Goal: Find specific page/section: Find specific page/section

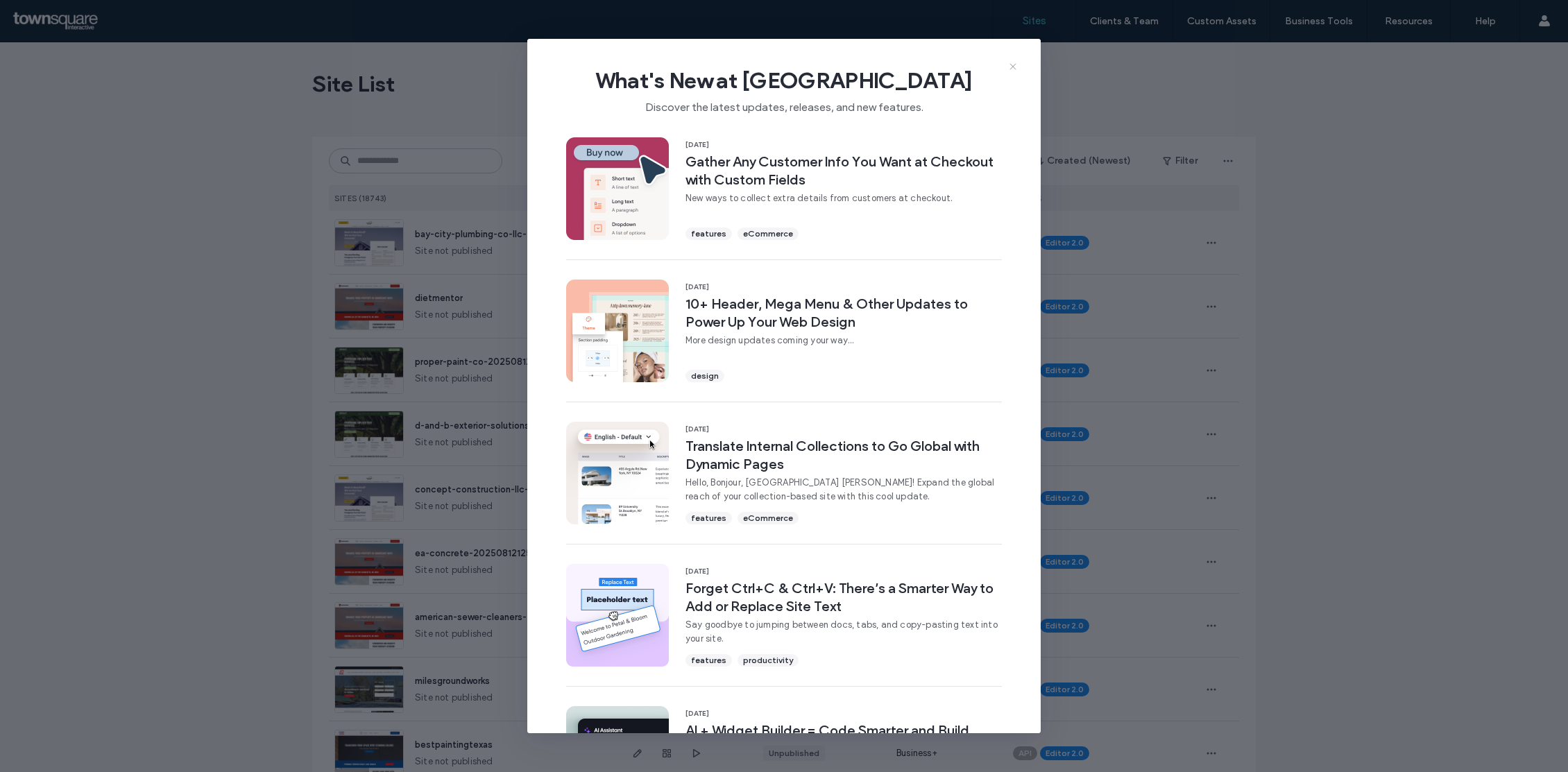
click at [1010, 66] on icon at bounding box center [1012, 66] width 11 height 11
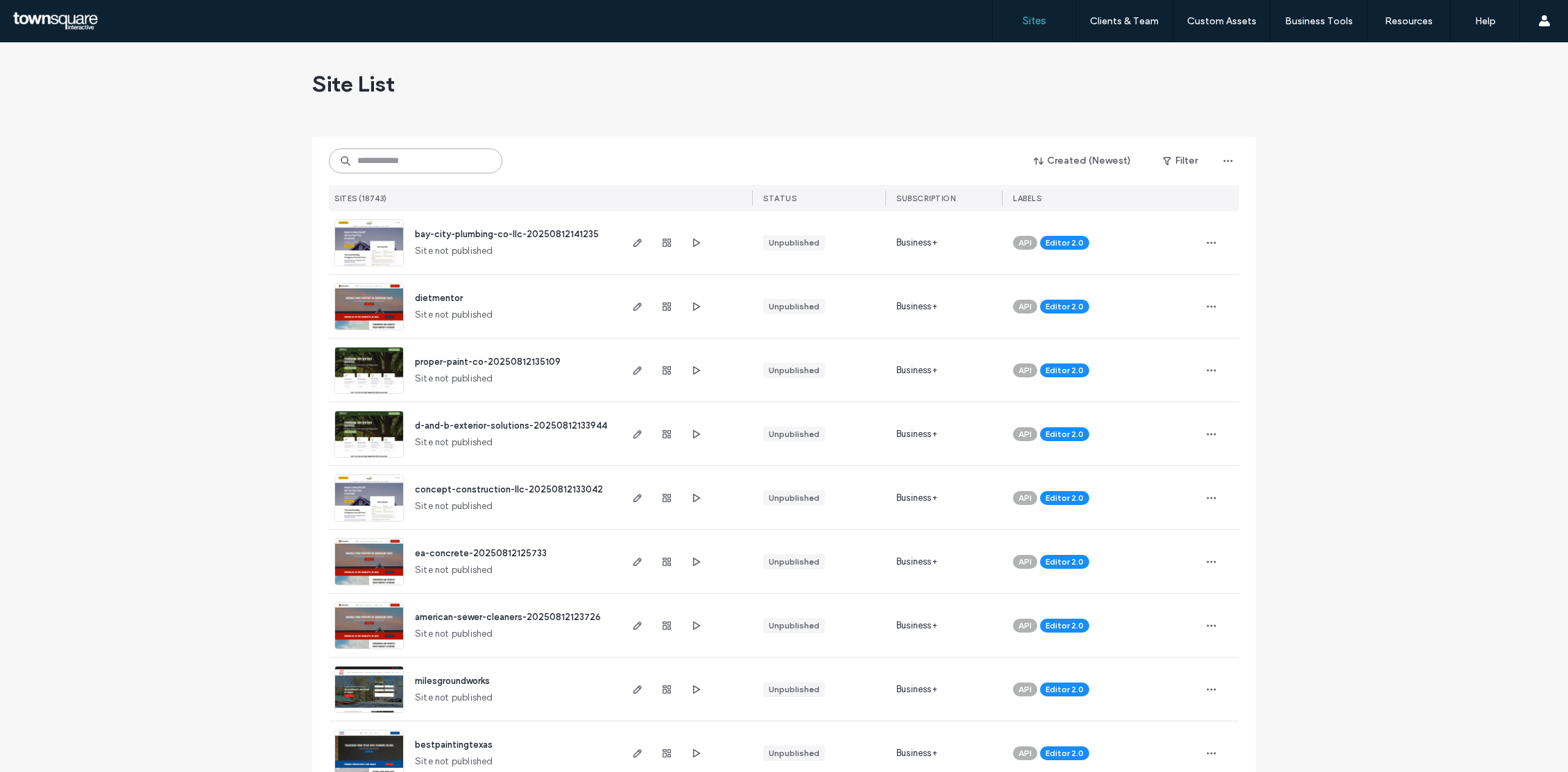
click at [430, 160] on input at bounding box center [415, 161] width 173 height 25
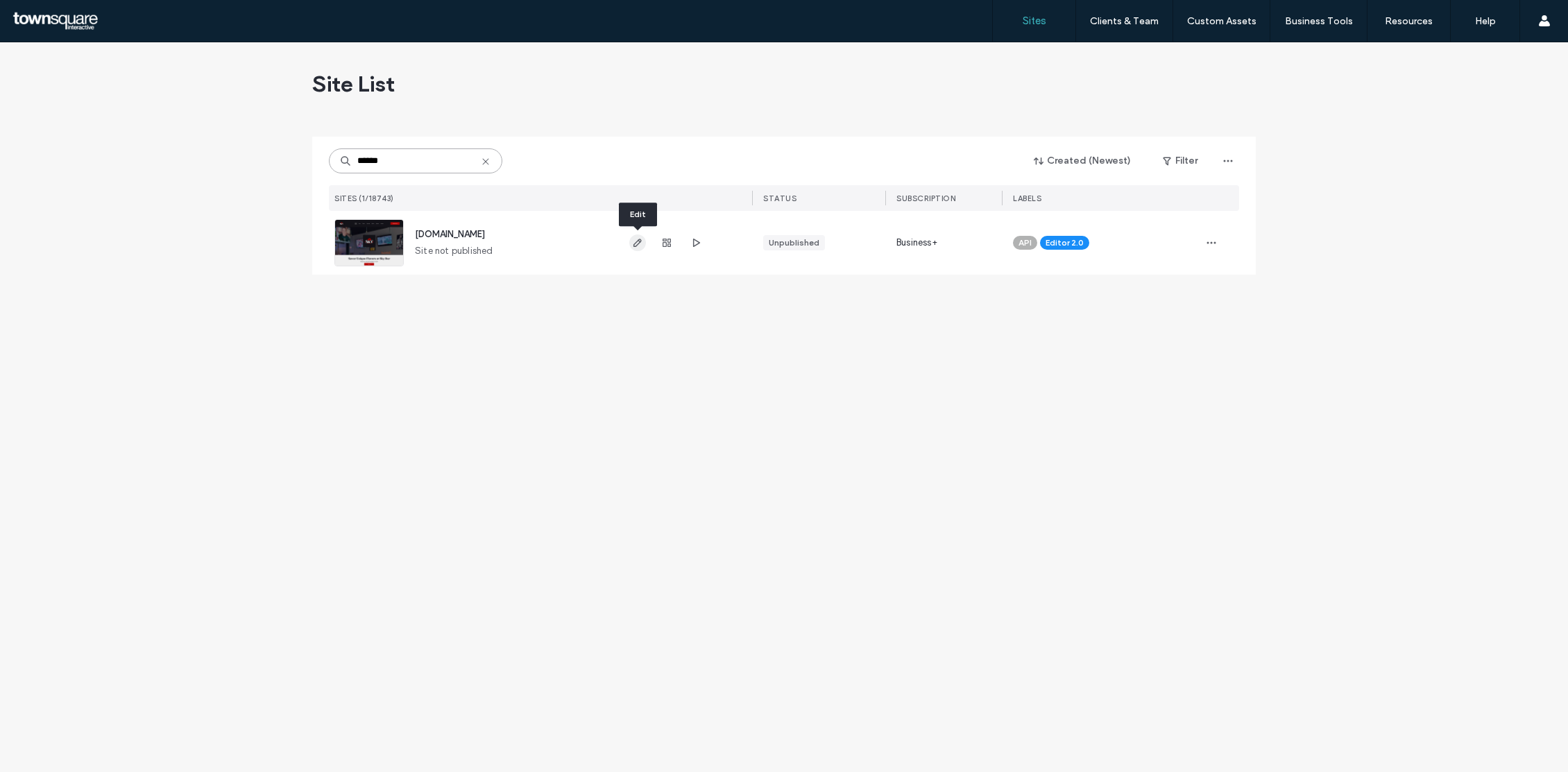
type input "******"
click at [633, 250] on span "button" at bounding box center [637, 243] width 17 height 17
